Goal: Task Accomplishment & Management: Complete application form

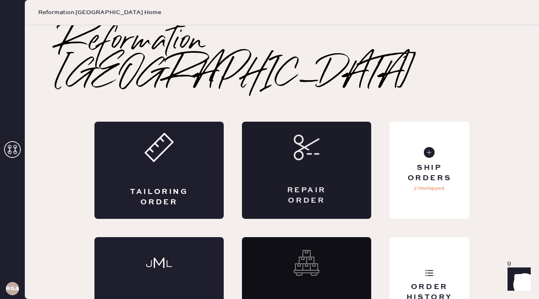
click at [300, 185] on div "Repair Order" at bounding box center [306, 195] width 63 height 21
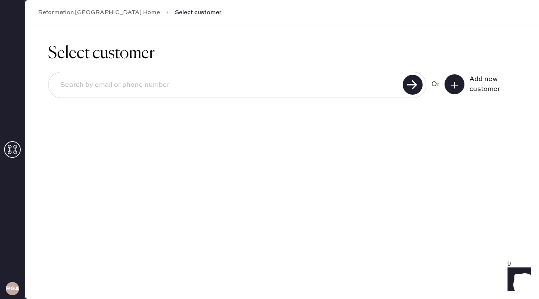
click at [451, 90] on button at bounding box center [455, 84] width 20 height 20
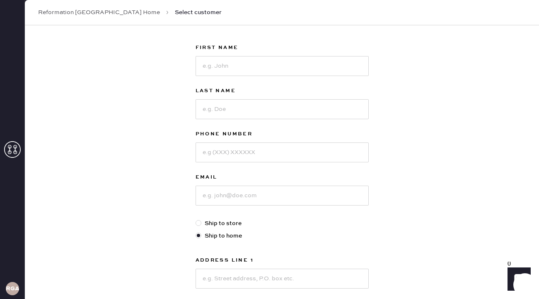
scroll to position [36, 0]
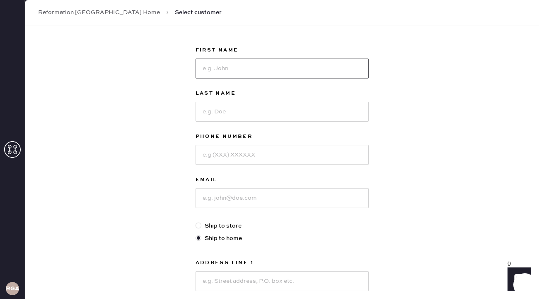
click at [278, 70] on input at bounding box center [282, 68] width 173 height 20
click at [228, 116] on input at bounding box center [282, 112] width 173 height 20
click at [226, 66] on input at bounding box center [282, 68] width 173 height 20
type input "m"
type input "[PERSON_NAME]"
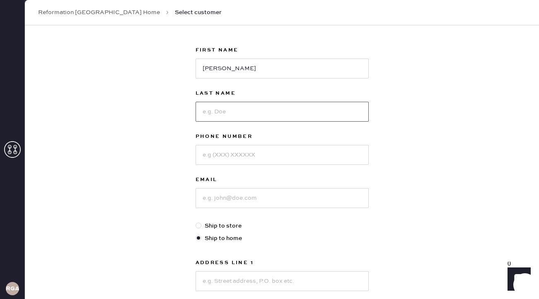
click at [229, 115] on input at bounding box center [282, 112] width 173 height 20
type input "Munyemana"
click at [230, 153] on input at bounding box center [282, 155] width 173 height 20
type input "8155202502"
click at [236, 195] on input at bounding box center [282, 198] width 173 height 20
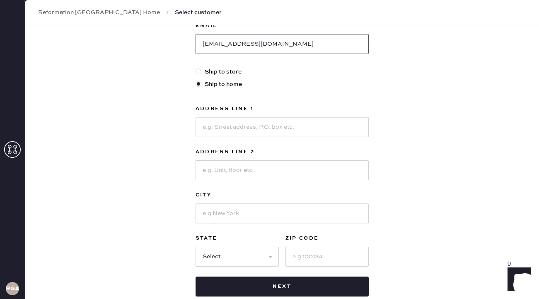
scroll to position [216, 0]
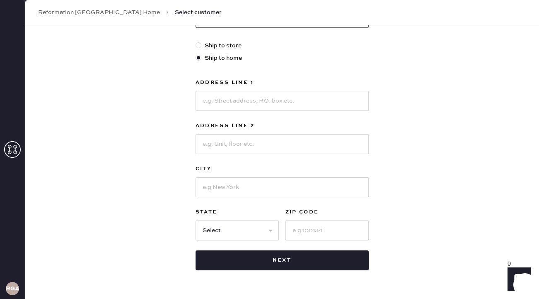
type input "[EMAIL_ADDRESS][DOMAIN_NAME]"
click at [250, 100] on input at bounding box center [282, 101] width 173 height 20
click at [225, 100] on input "[STREET_ADDRESS]" at bounding box center [282, 101] width 173 height 20
type input "[STREET_ADDRESS]"
click at [247, 138] on input at bounding box center [282, 144] width 173 height 20
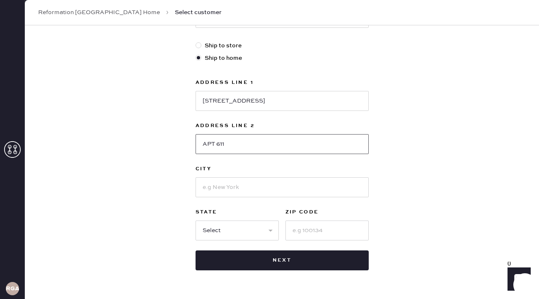
type input "APT 611"
click at [251, 189] on input at bounding box center [282, 187] width 173 height 20
type input "[US_STATE]"
click at [221, 228] on select "Select AK AL AR AZ CA CO CT [GEOGRAPHIC_DATA] DE FL [GEOGRAPHIC_DATA] HI [GEOGR…" at bounding box center [237, 230] width 83 height 20
click at [253, 236] on select "Select AK AL AR AZ CA CO CT [GEOGRAPHIC_DATA] DE FL [GEOGRAPHIC_DATA] HI [GEOGR…" at bounding box center [237, 230] width 83 height 20
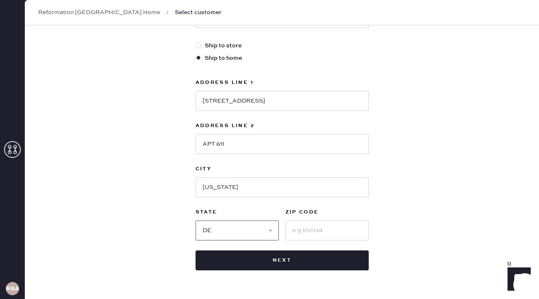
select select "DC"
click at [313, 232] on input at bounding box center [327, 230] width 83 height 20
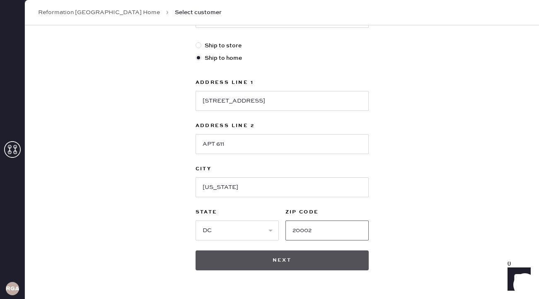
type input "20002"
click at [308, 260] on button "Next" at bounding box center [282, 260] width 173 height 20
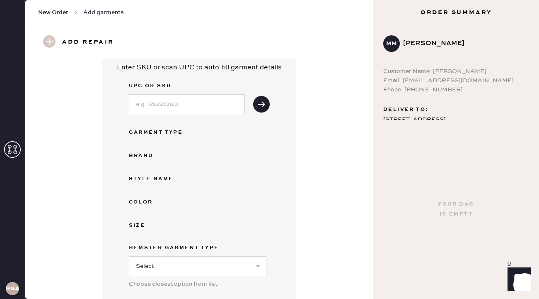
scroll to position [30, 0]
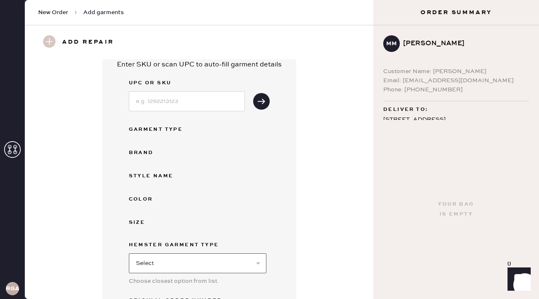
click at [256, 265] on select "Select Basic Skirt Jeans Leggings Pants Shorts Basic Sleeved Dress Basic Sleeve…" at bounding box center [198, 263] width 138 height 20
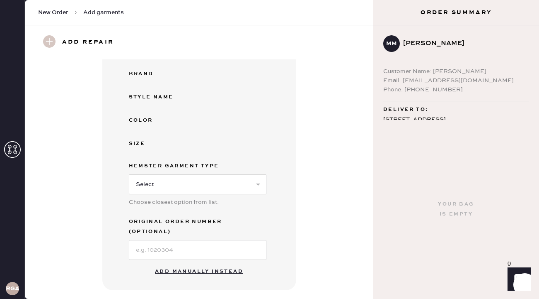
click at [225, 263] on button "Add manually instead" at bounding box center [199, 271] width 98 height 17
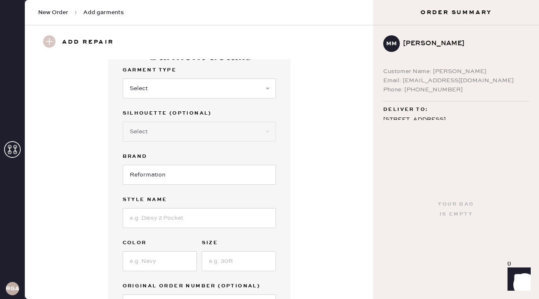
scroll to position [0, 0]
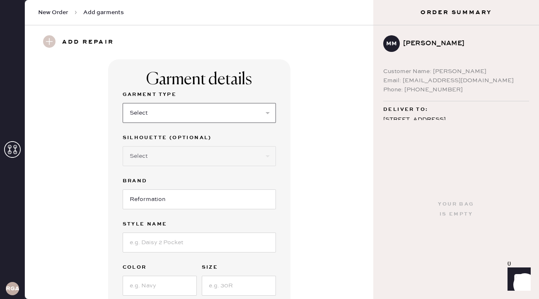
click at [270, 114] on select "Select Basic Skirt Jeans Leggings Pants Shorts Basic Sleeved Dress Basic Sleeve…" at bounding box center [199, 113] width 153 height 20
click at [246, 118] on select "Select Basic Skirt Jeans Leggings Pants Shorts Basic Sleeved Dress Basic Sleeve…" at bounding box center [199, 113] width 153 height 20
select select "15"
click at [196, 159] on select "Select Crop top Full Length Other" at bounding box center [199, 156] width 153 height 20
select select "70"
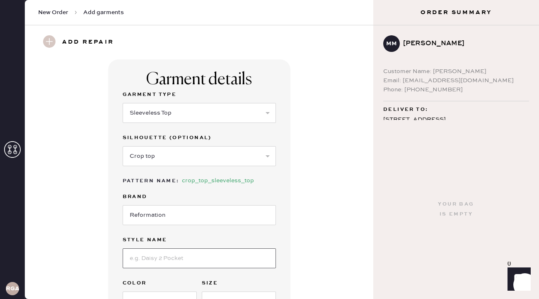
click at [175, 260] on input at bounding box center [199, 258] width 153 height 20
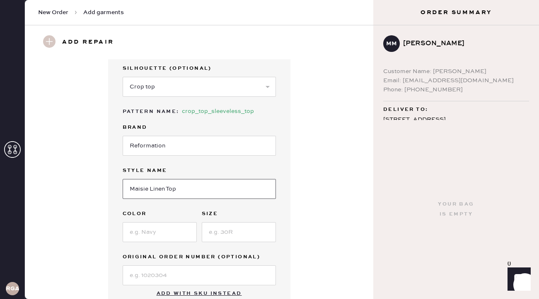
scroll to position [72, 0]
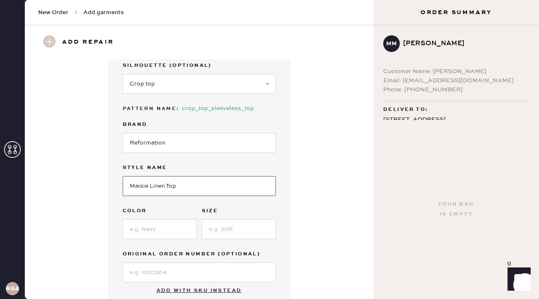
type input "Maisie Linen Top"
click at [157, 227] on input at bounding box center [160, 229] width 74 height 20
type input "Parmesan"
click at [214, 232] on input at bounding box center [239, 229] width 74 height 20
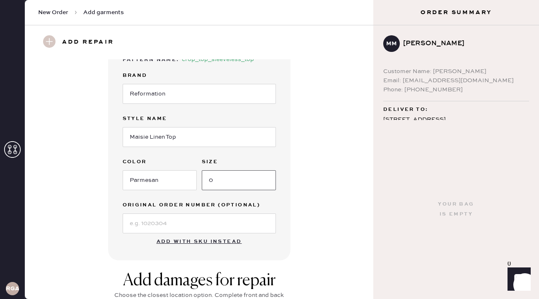
scroll to position [131, 0]
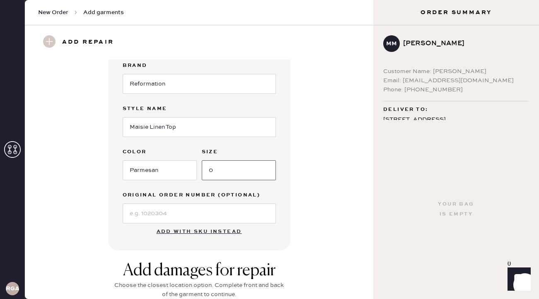
type input "0"
click at [194, 212] on input at bounding box center [199, 213] width 153 height 20
click at [333, 170] on div "Garment details Garment Type Select Basic Skirt Jeans Leggings Pants Shorts Bas…" at bounding box center [199, 89] width 319 height 322
click at [234, 220] on input at bounding box center [199, 213] width 153 height 20
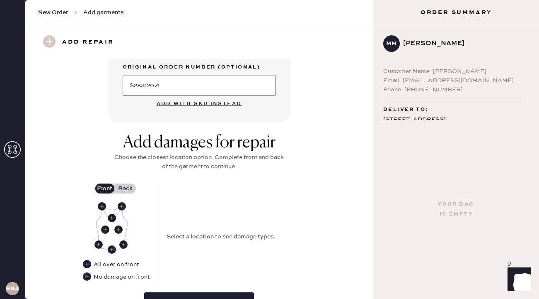
scroll to position [271, 0]
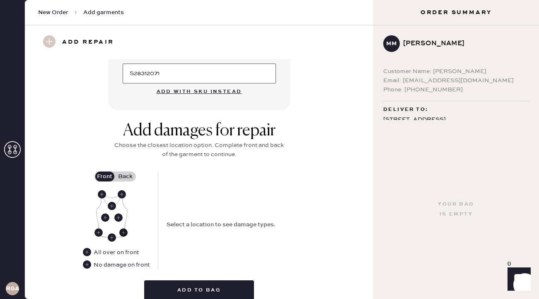
type input "S28312071"
click at [125, 232] on use at bounding box center [123, 232] width 8 height 8
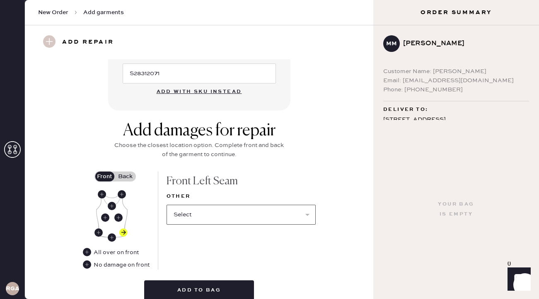
click at [198, 212] on select "Select Broken / Ripped Hem Broken Beads Broken Belt Loop Broken Button Broken C…" at bounding box center [241, 214] width 149 height 20
select select "1913"
select select
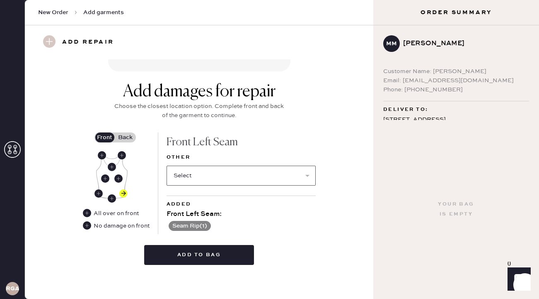
scroll to position [312, 0]
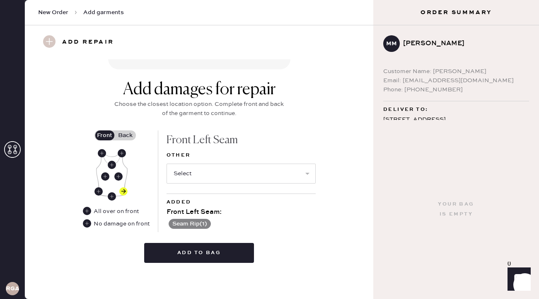
click at [126, 131] on label "Back" at bounding box center [125, 135] width 21 height 10
click at [126, 135] on input "Back" at bounding box center [126, 135] width 0 height 0
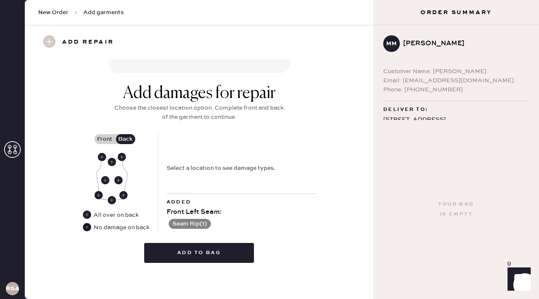
click at [85, 223] on use at bounding box center [87, 227] width 8 height 8
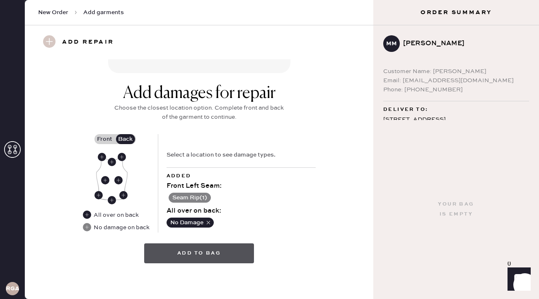
click at [197, 254] on button "Add to bag" at bounding box center [199, 253] width 110 height 20
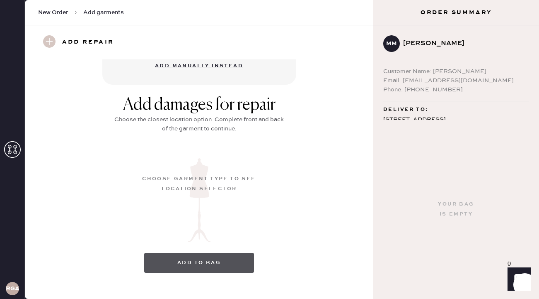
scroll to position [109, 0]
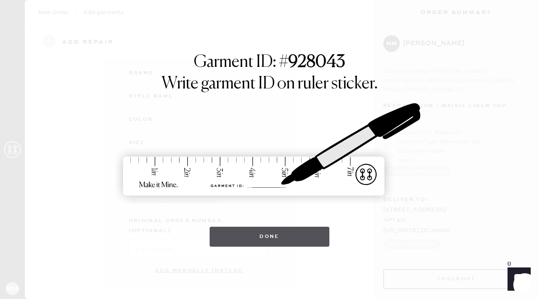
click at [255, 236] on button "Done" at bounding box center [270, 236] width 120 height 20
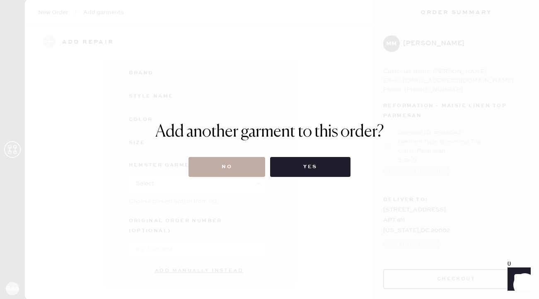
click at [239, 169] on button "No" at bounding box center [227, 167] width 77 height 20
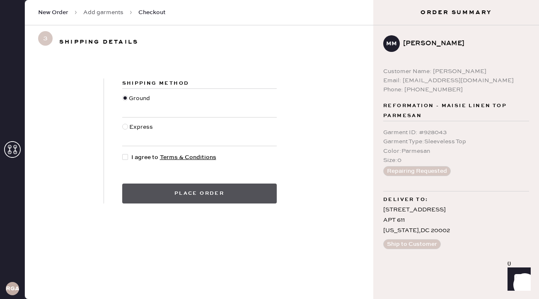
click at [233, 199] on button "Place order" at bounding box center [199, 193] width 155 height 20
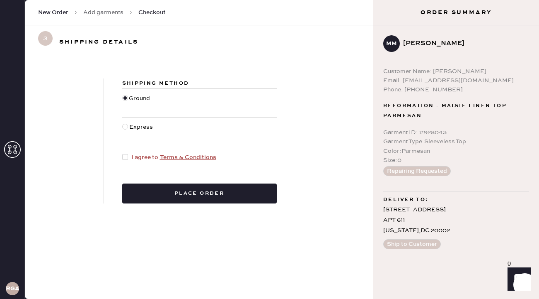
click at [126, 156] on div at bounding box center [125, 157] width 6 height 6
click at [123, 153] on input "I agree to Terms & Conditions" at bounding box center [122, 153] width 0 height 0
checkbox input "true"
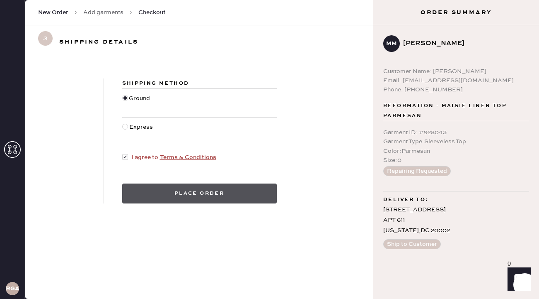
click at [183, 191] on button "Place order" at bounding box center [199, 193] width 155 height 20
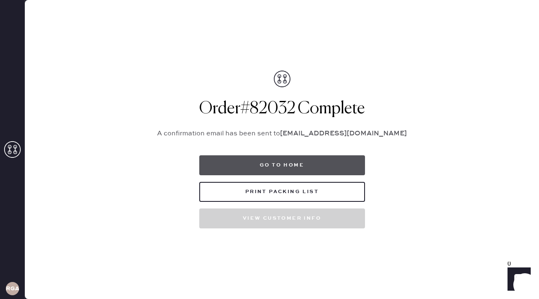
click at [262, 169] on button "Go to home" at bounding box center [282, 165] width 166 height 20
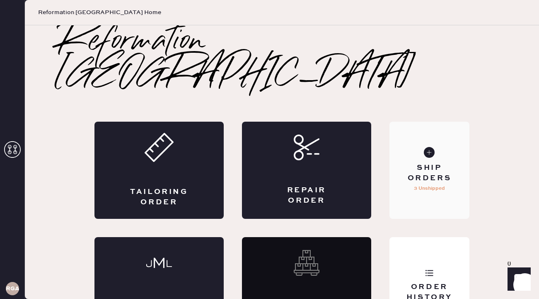
click at [446, 163] on div "Ship Orders" at bounding box center [429, 173] width 67 height 21
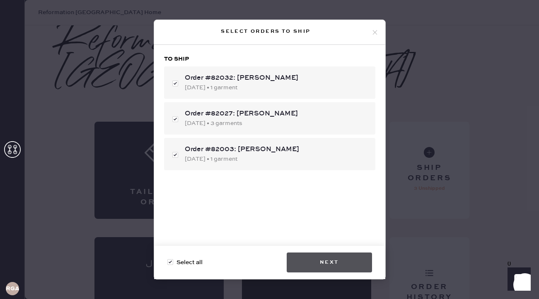
click at [319, 260] on button "Next" at bounding box center [329, 262] width 85 height 20
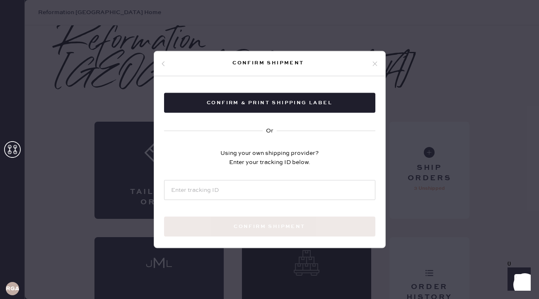
click at [376, 63] on icon at bounding box center [375, 63] width 7 height 7
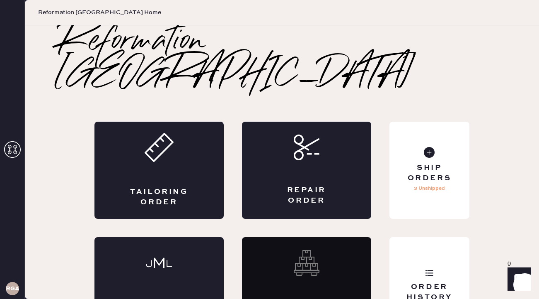
scroll to position [2, 0]
click at [7, 155] on use at bounding box center [12, 149] width 17 height 17
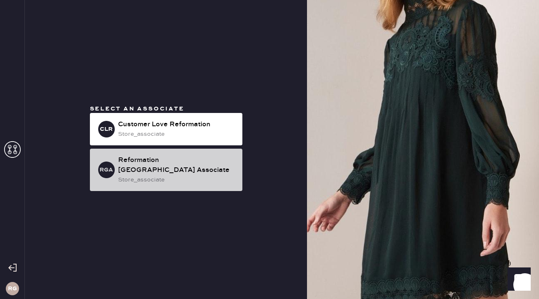
click at [169, 175] on div "store_associate" at bounding box center [177, 179] width 118 height 9
